Goal: Find specific page/section: Find specific page/section

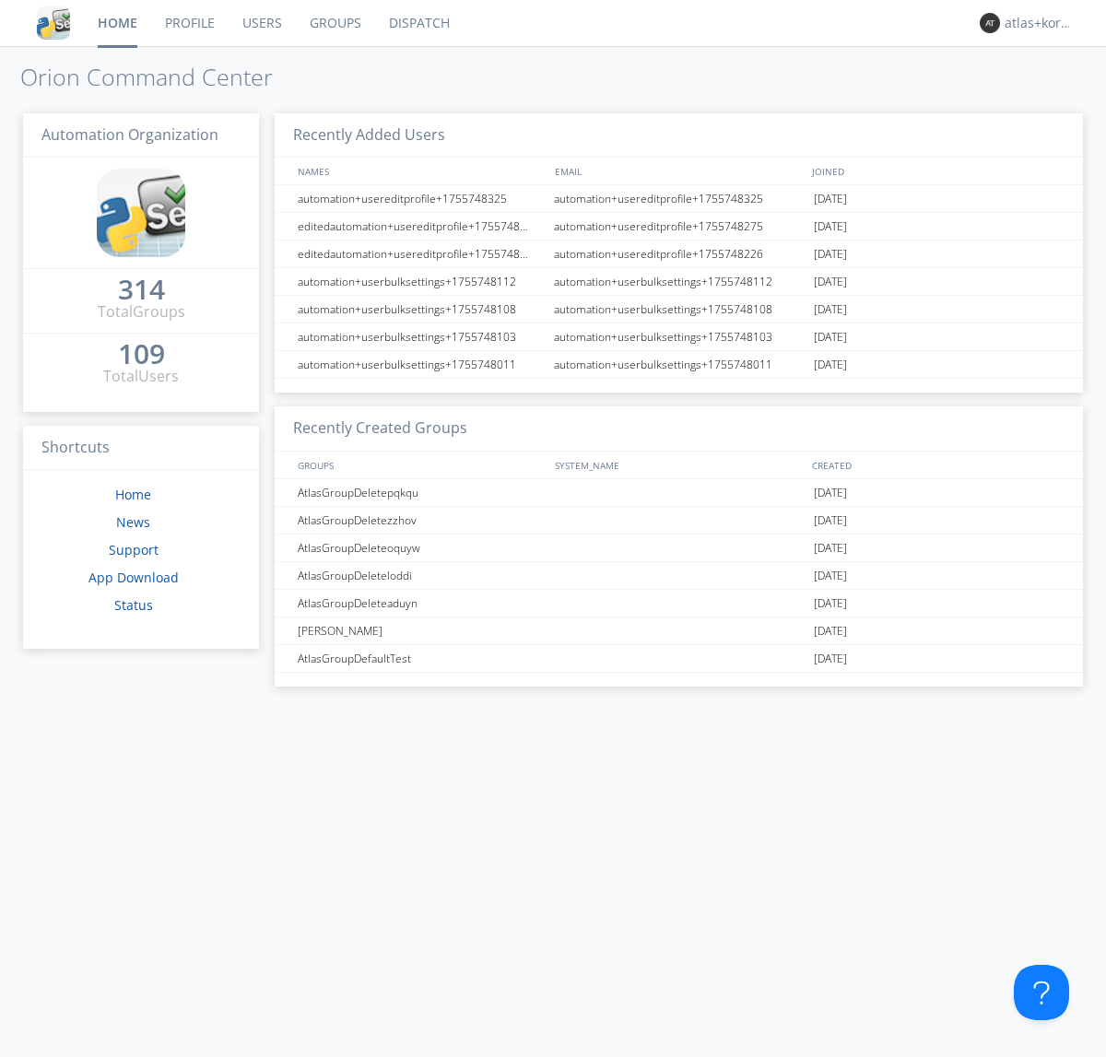
click at [417, 23] on link "Dispatch" at bounding box center [419, 23] width 88 height 46
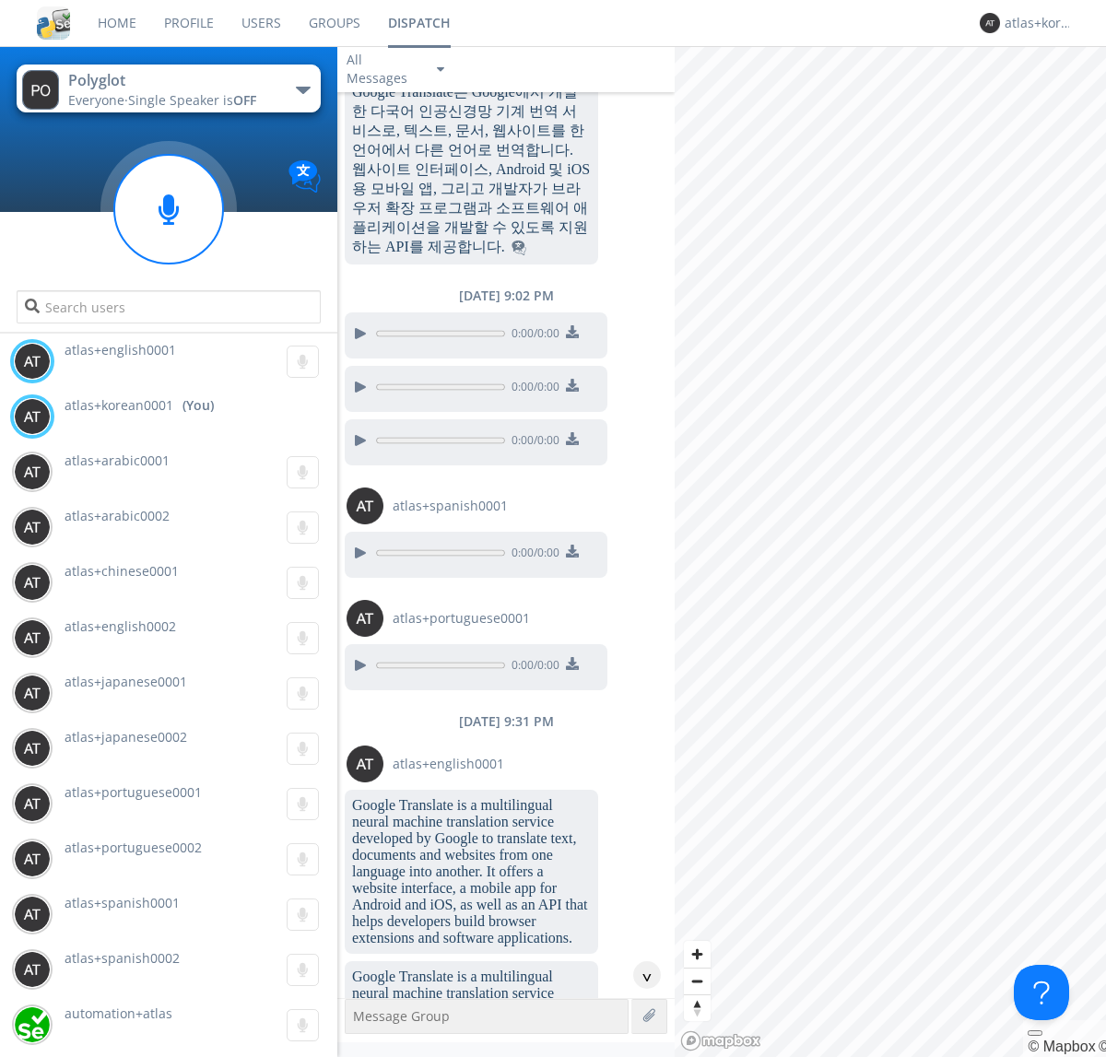
scroll to position [1879, 0]
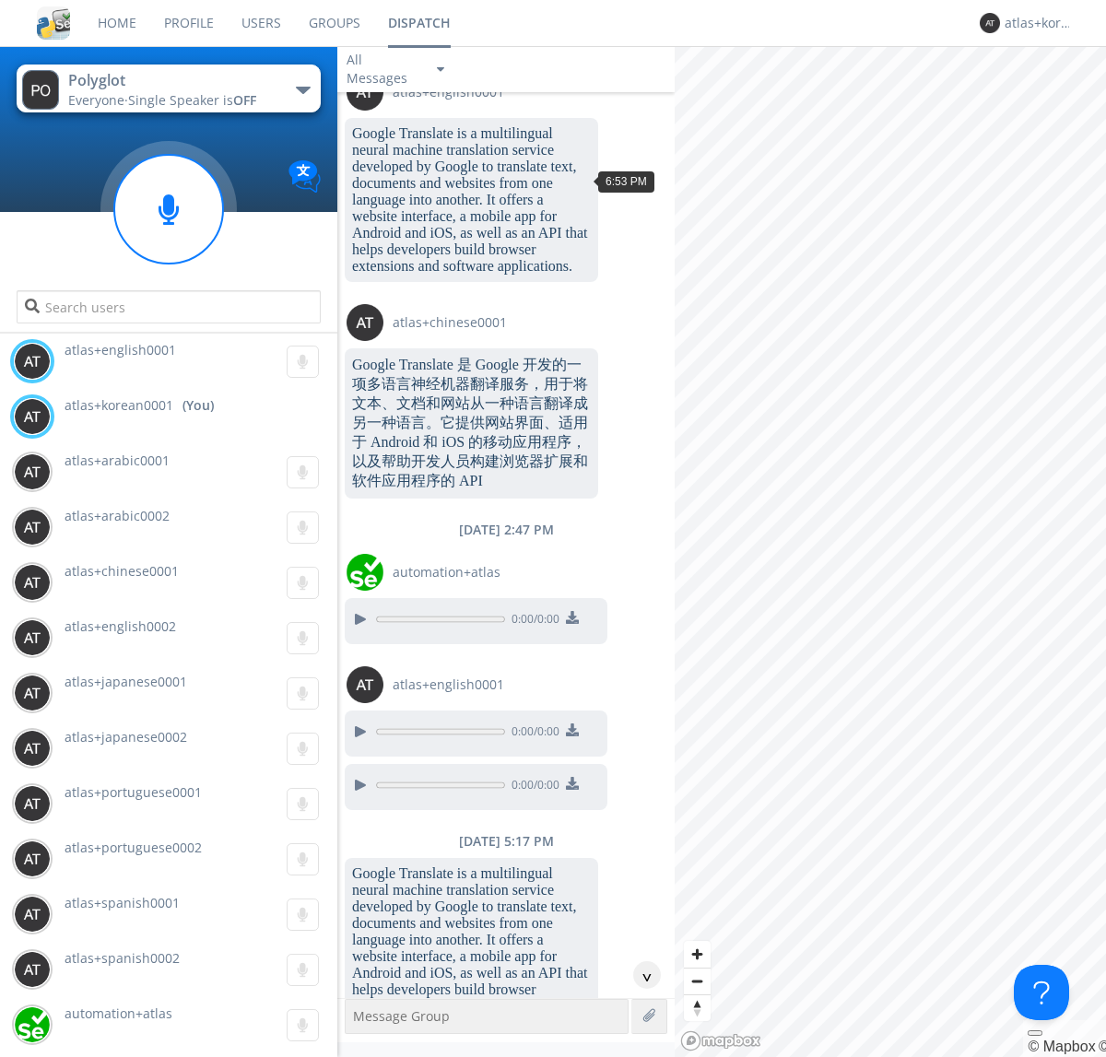
scroll to position [2999, 0]
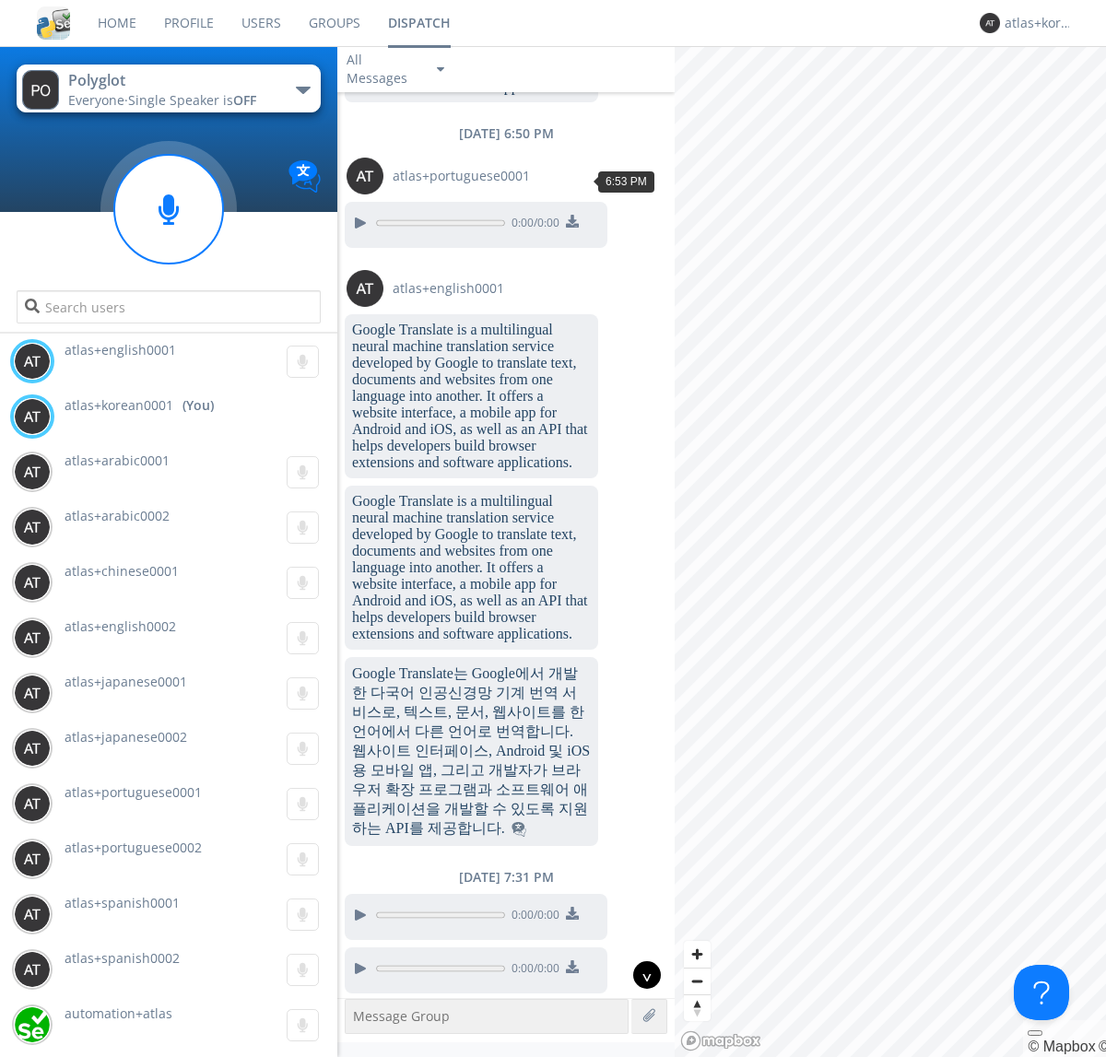
click at [640, 975] on div "^" at bounding box center [647, 975] width 28 height 28
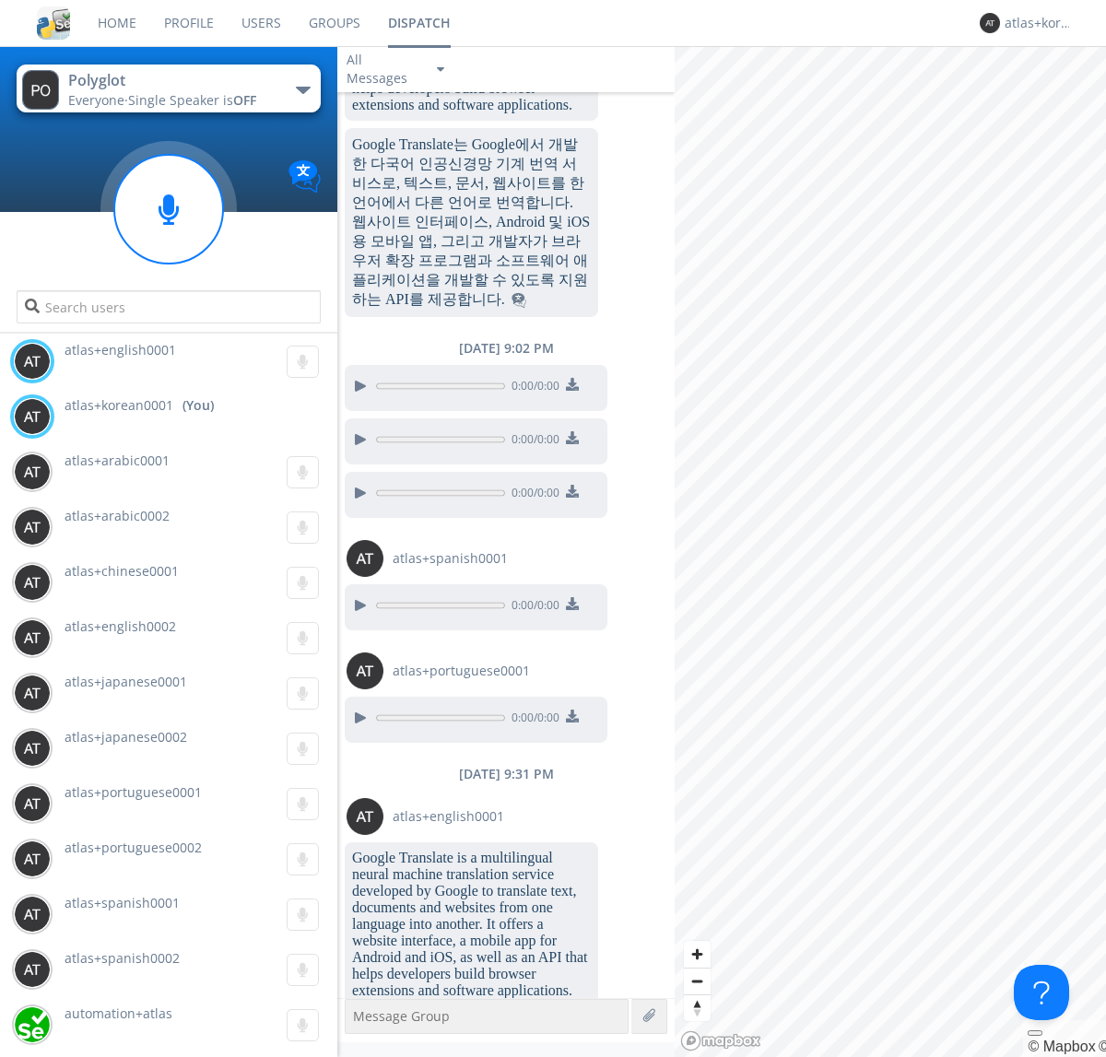
scroll to position [5033, 0]
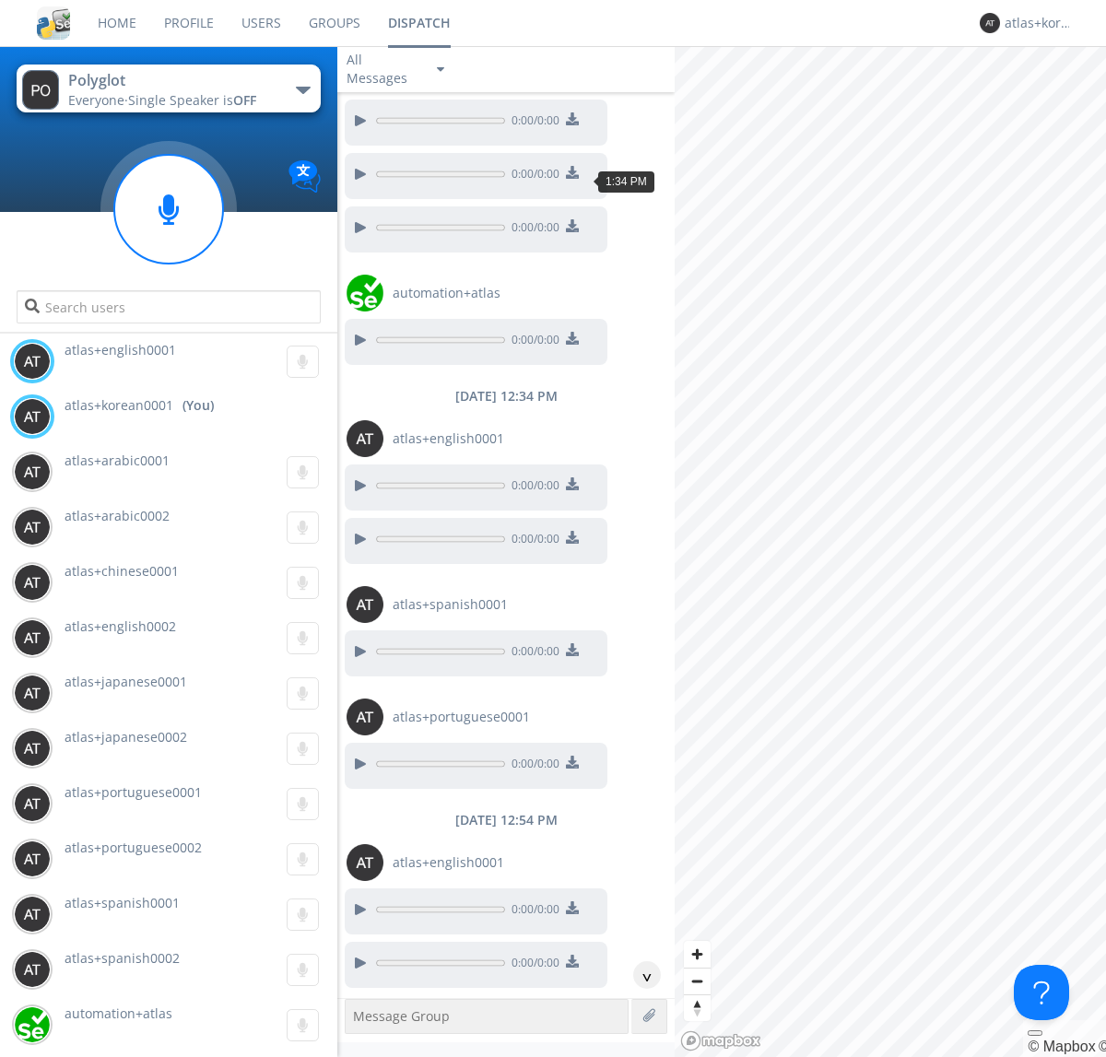
scroll to position [2352, 0]
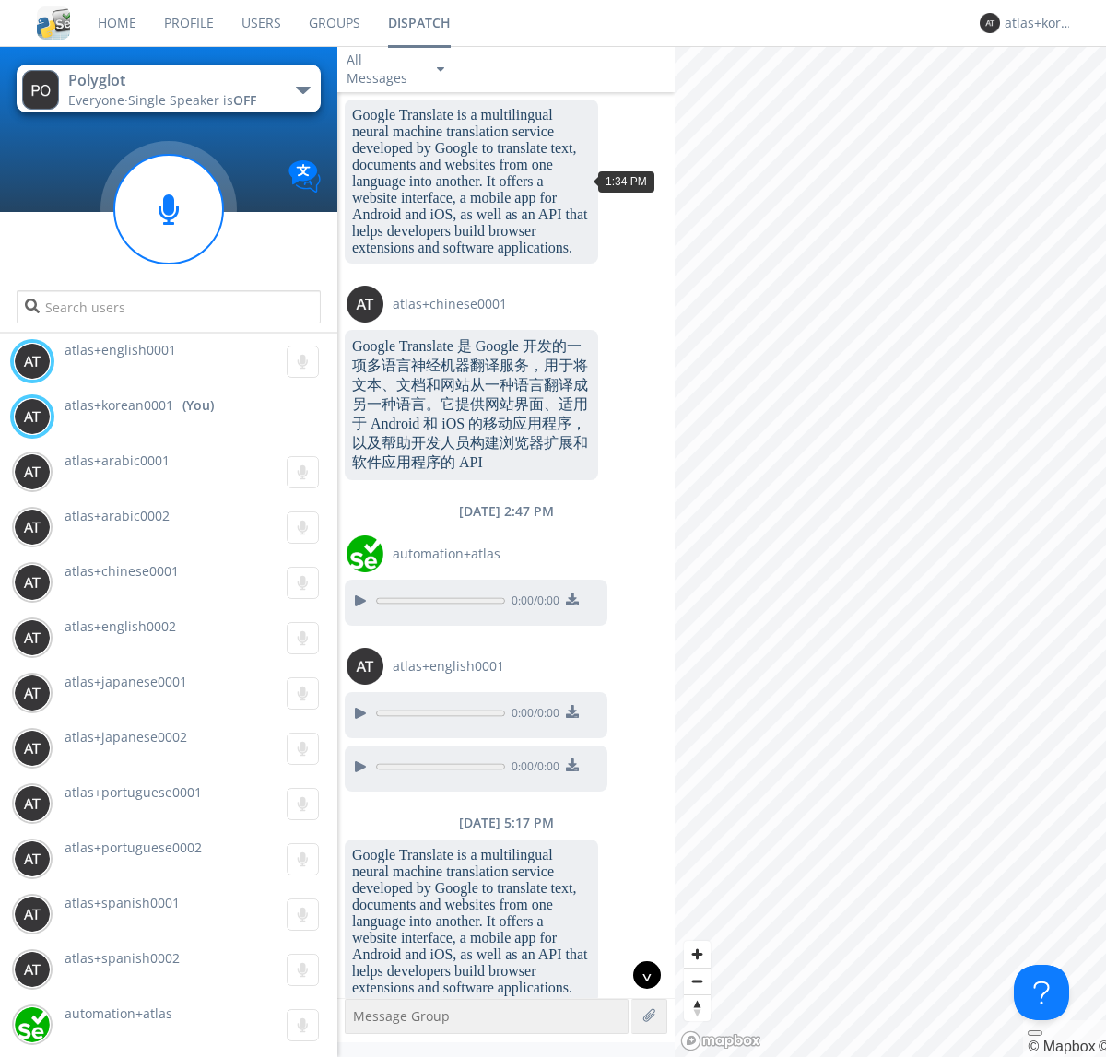
click at [640, 975] on div "^" at bounding box center [647, 975] width 28 height 28
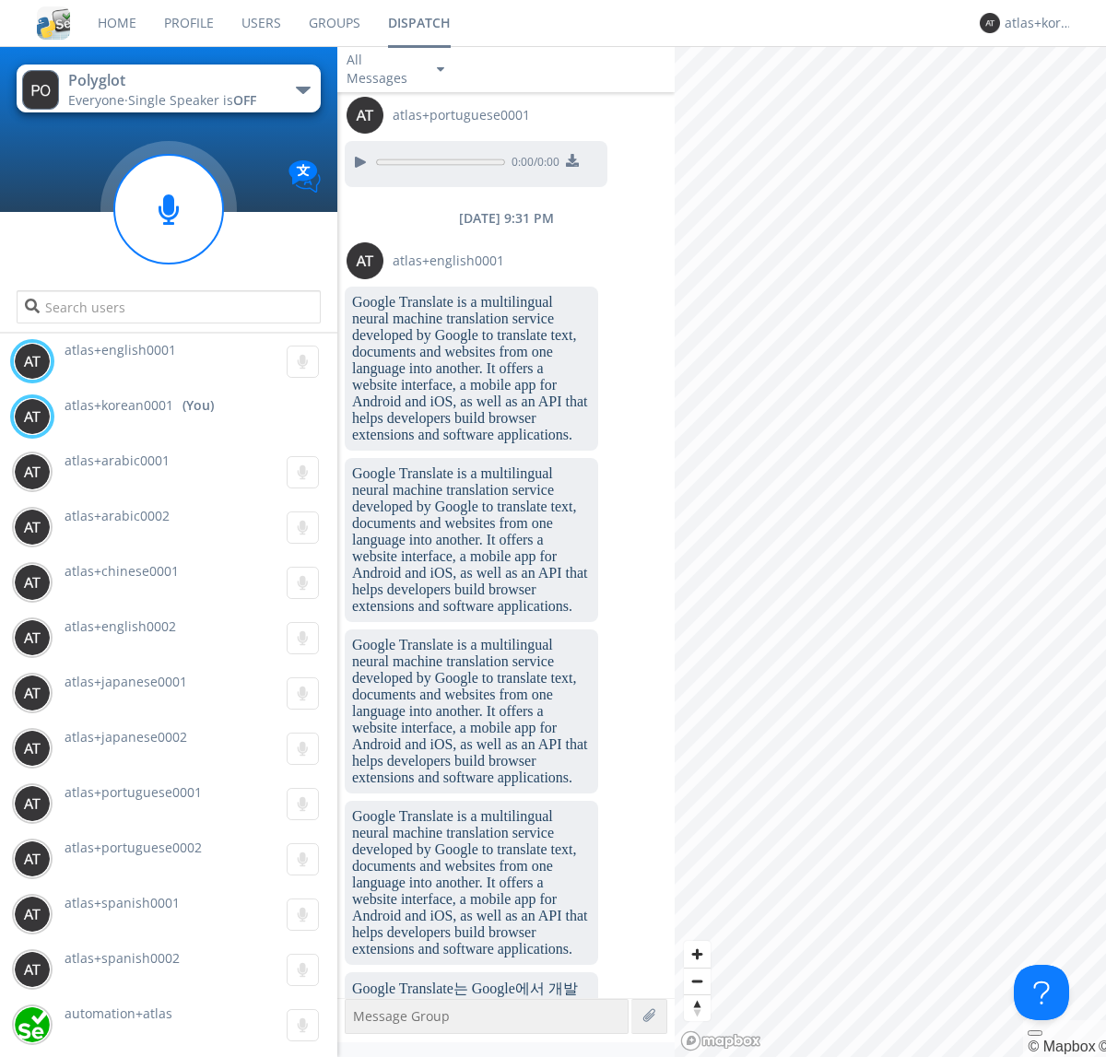
scroll to position [7651, 0]
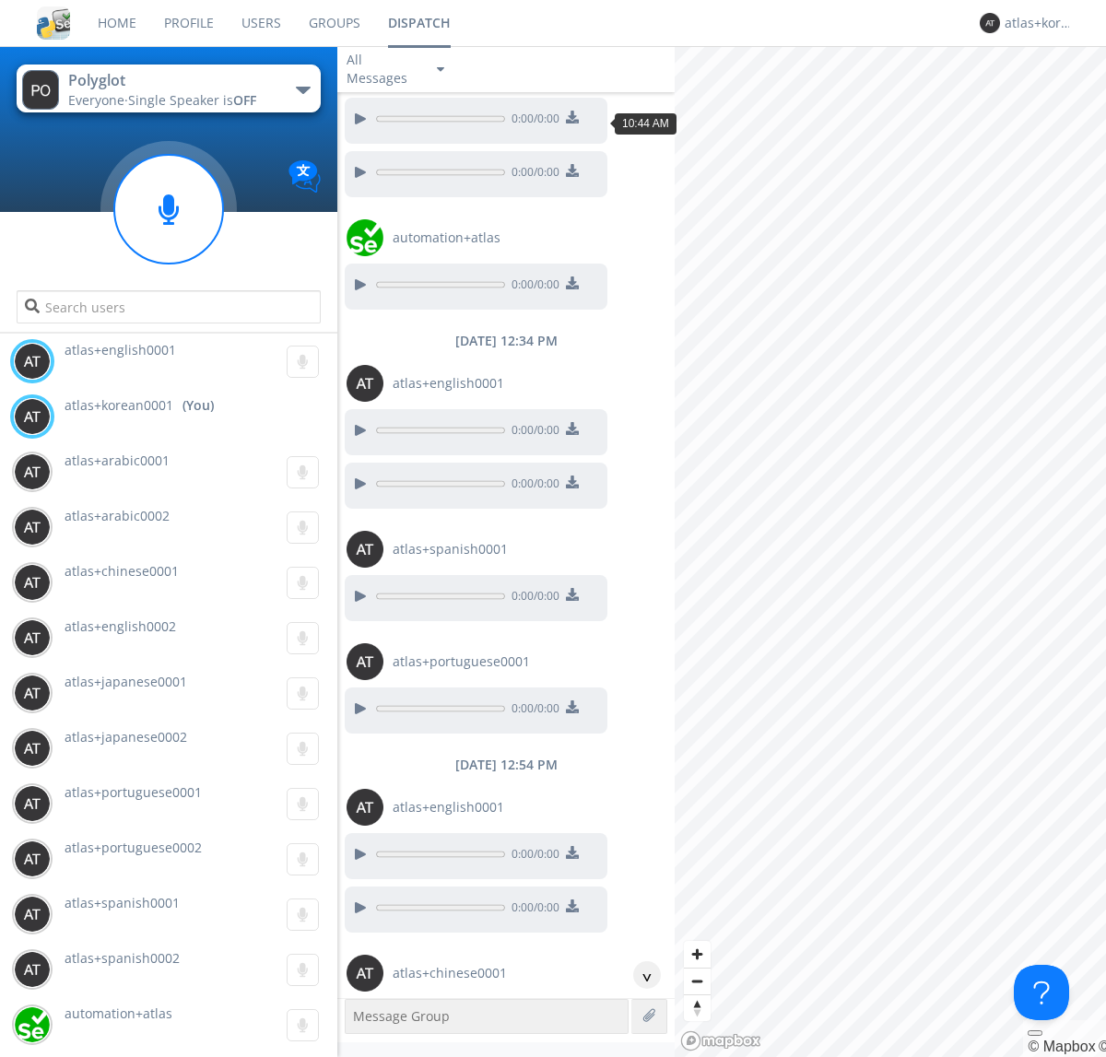
scroll to position [85, 0]
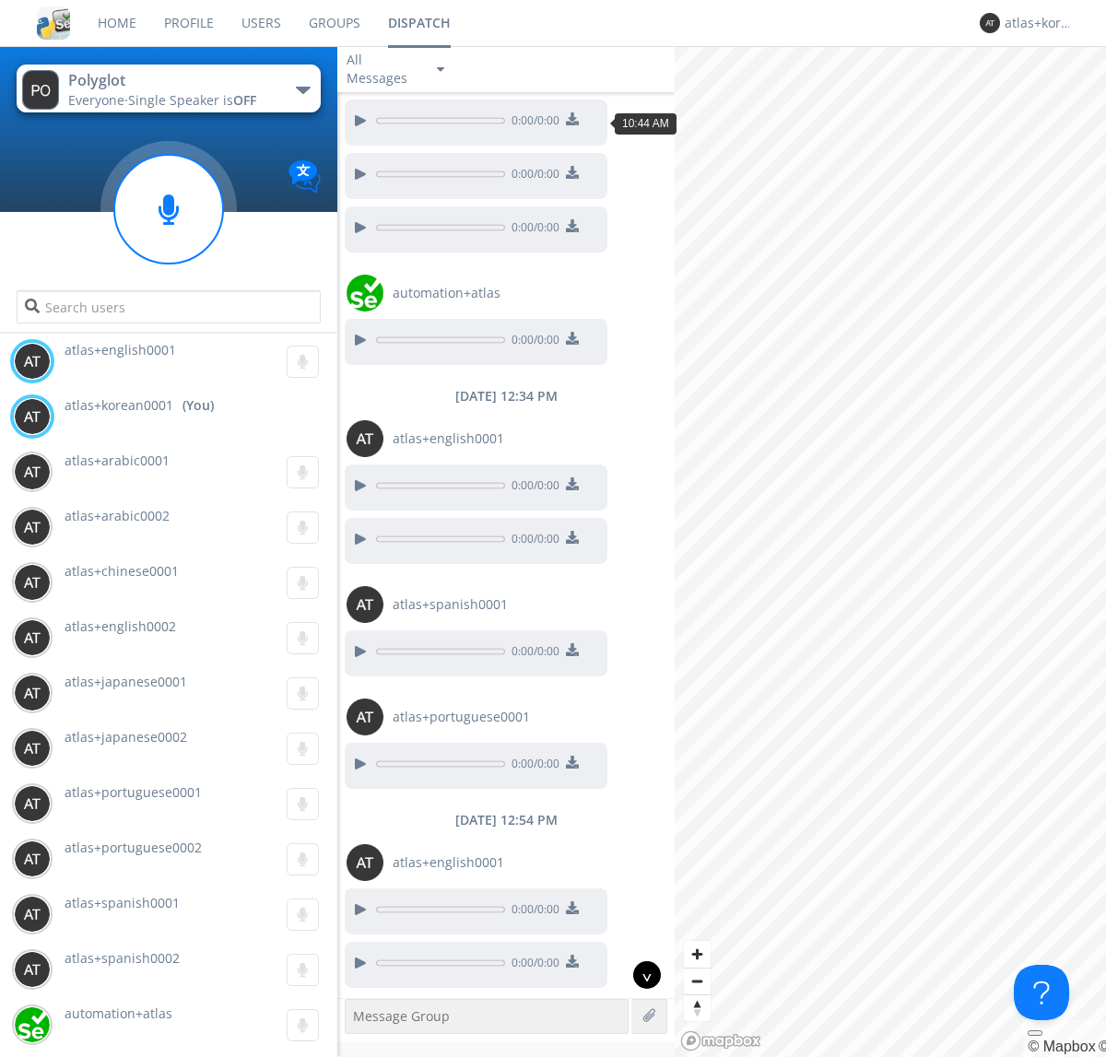
click at [640, 975] on div "^" at bounding box center [647, 975] width 28 height 28
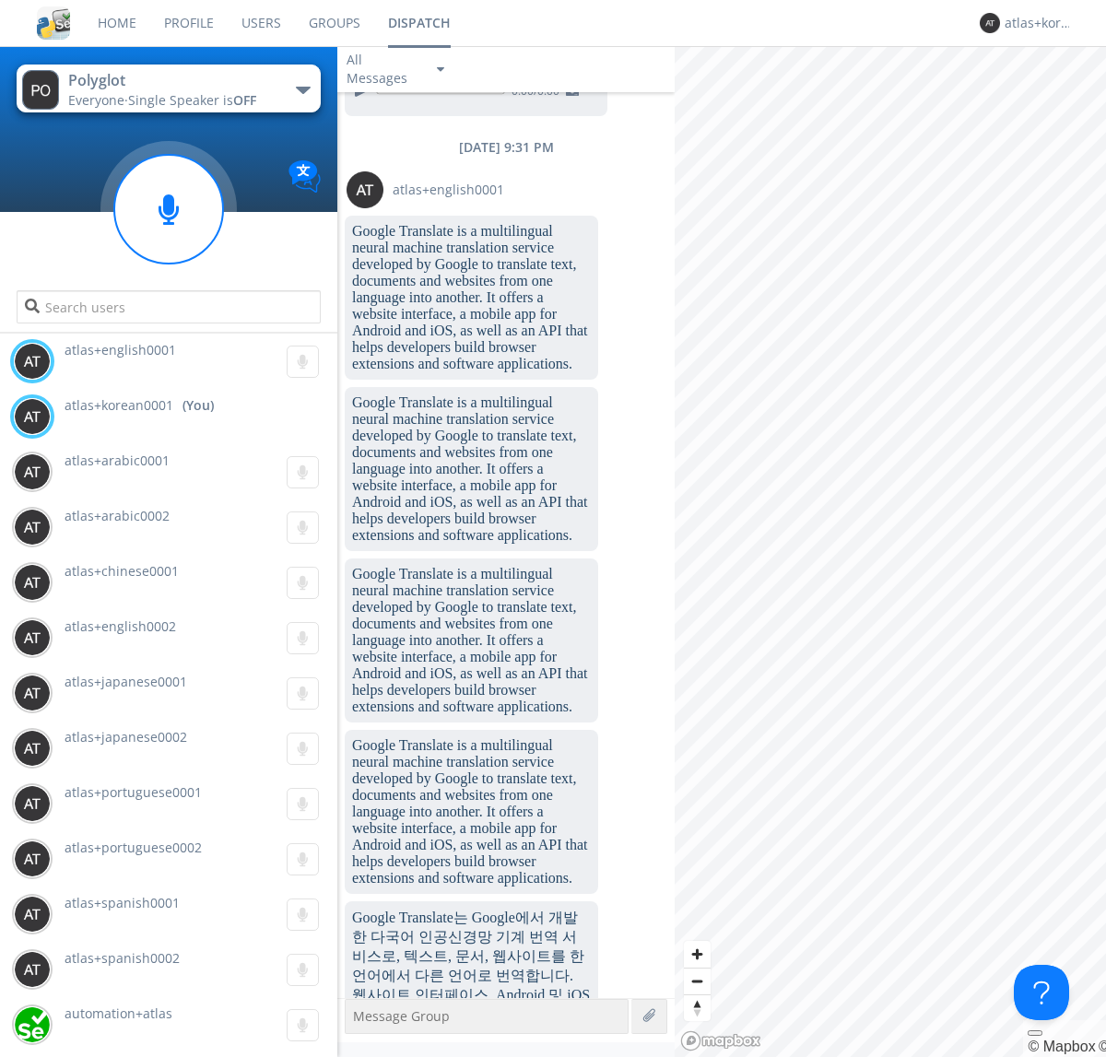
scroll to position [7596, 0]
